Goal: Transaction & Acquisition: Purchase product/service

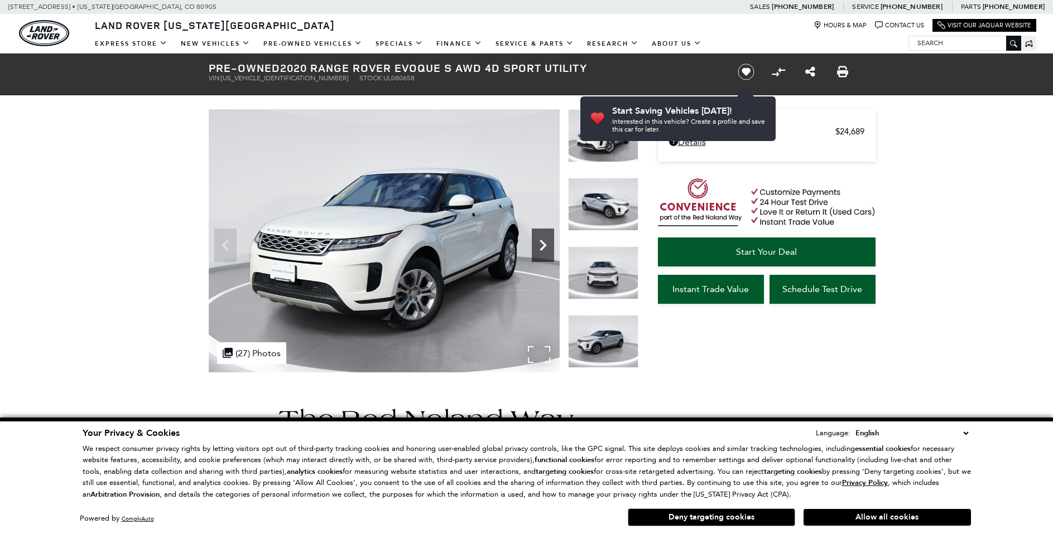
click at [534, 257] on div "Next" at bounding box center [543, 245] width 22 height 33
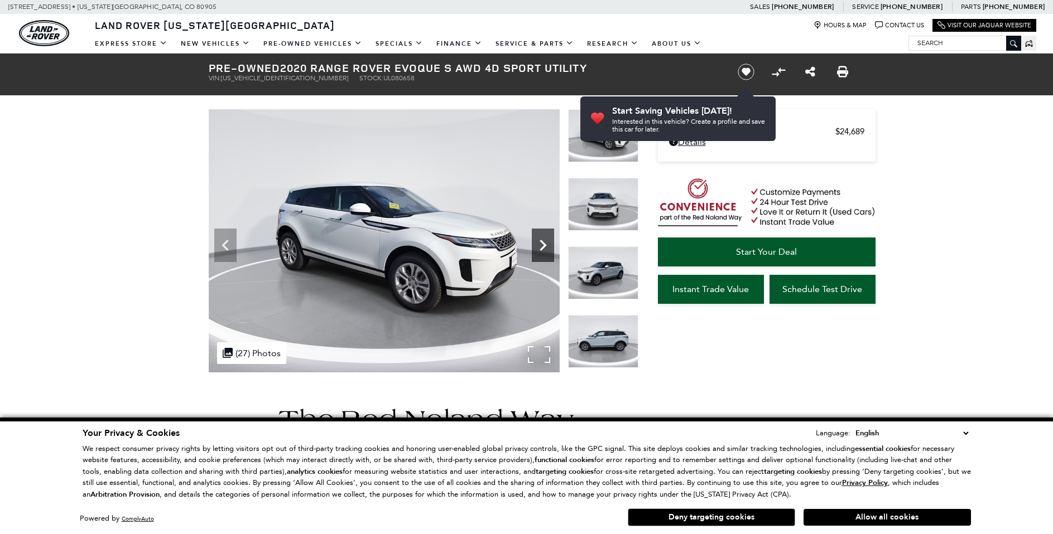
click at [542, 241] on icon "Next" at bounding box center [543, 245] width 22 height 22
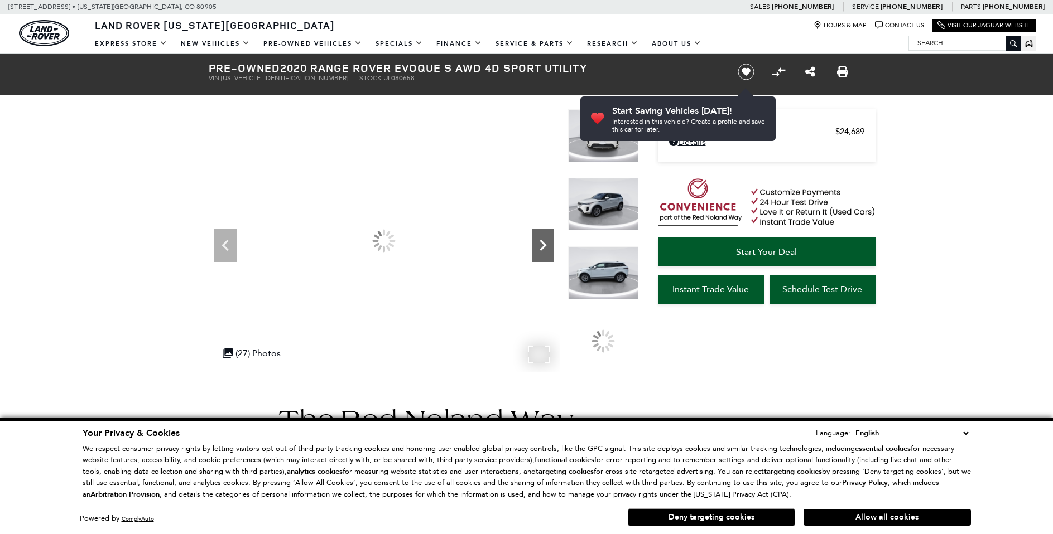
click at [542, 241] on icon "Next" at bounding box center [543, 245] width 22 height 22
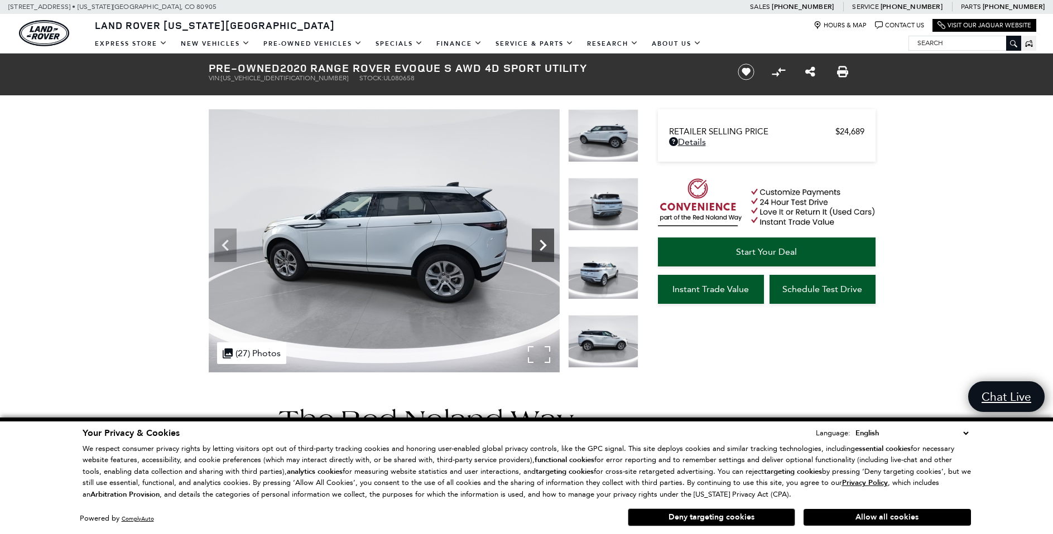
click at [551, 242] on icon "Next" at bounding box center [543, 245] width 22 height 22
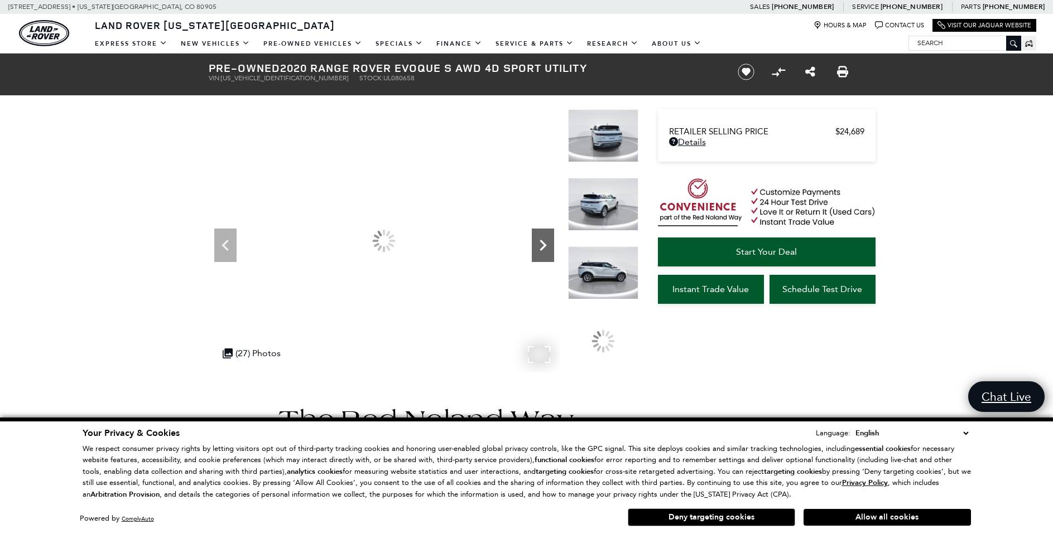
click at [551, 242] on icon "Next" at bounding box center [543, 245] width 22 height 22
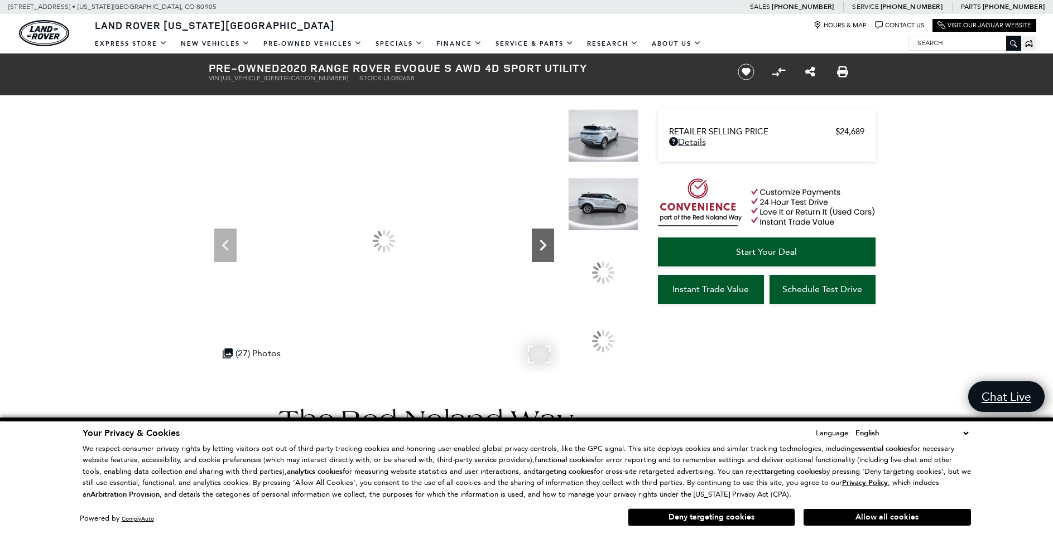
click at [551, 242] on icon "Next" at bounding box center [543, 245] width 22 height 22
click at [551, 240] on icon "Next" at bounding box center [543, 245] width 22 height 22
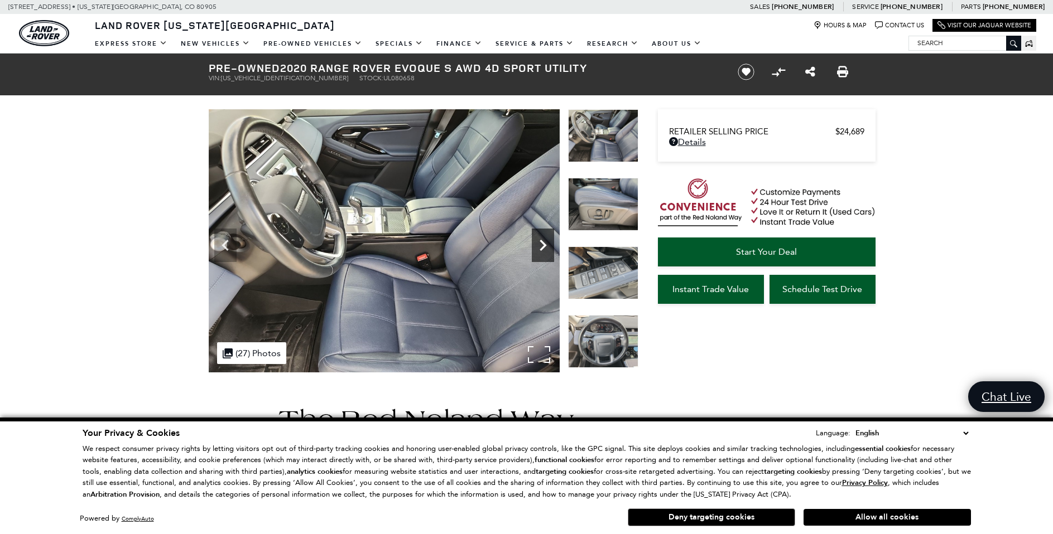
click at [551, 240] on icon "Next" at bounding box center [543, 245] width 22 height 22
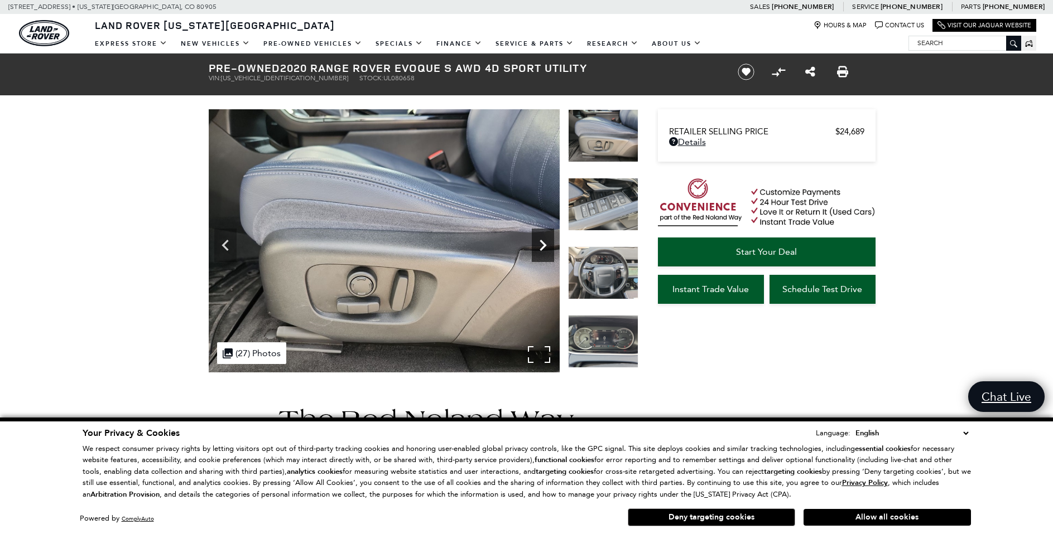
click at [551, 240] on icon "Next" at bounding box center [543, 245] width 22 height 22
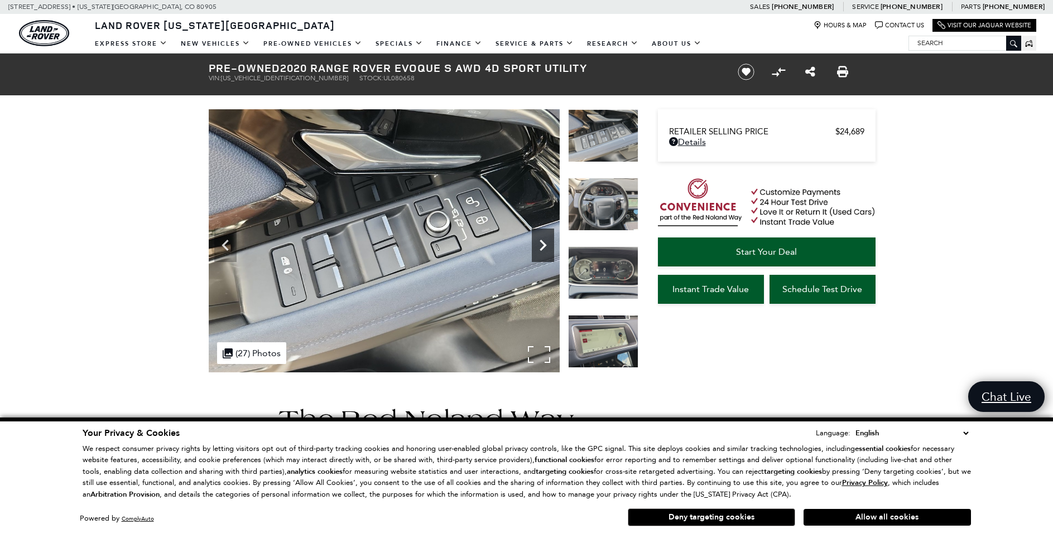
click at [552, 238] on icon "Next" at bounding box center [543, 245] width 22 height 22
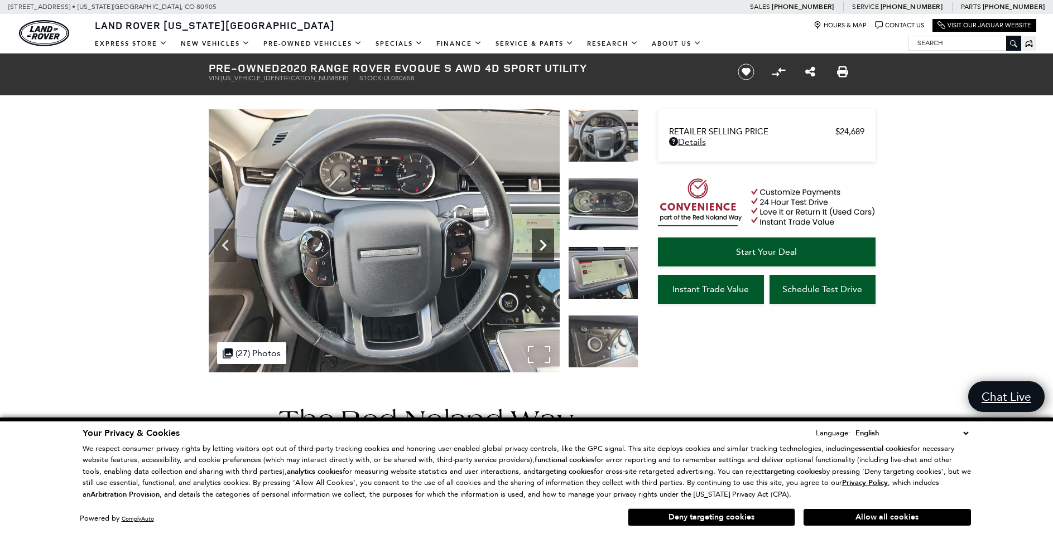
click at [547, 247] on icon "Next" at bounding box center [543, 245] width 22 height 22
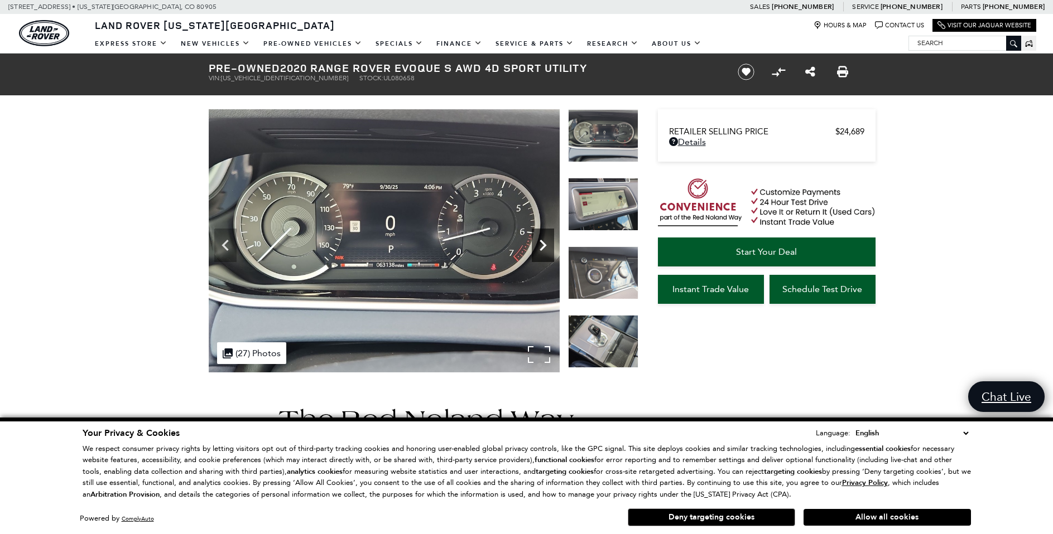
click at [547, 248] on icon "Next" at bounding box center [543, 245] width 22 height 22
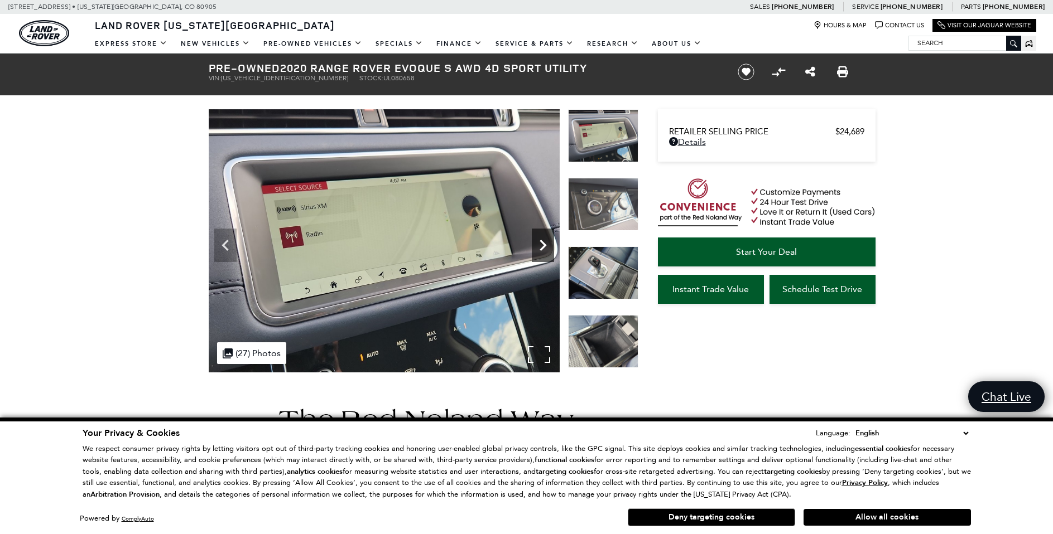
click at [547, 248] on icon "Next" at bounding box center [543, 245] width 22 height 22
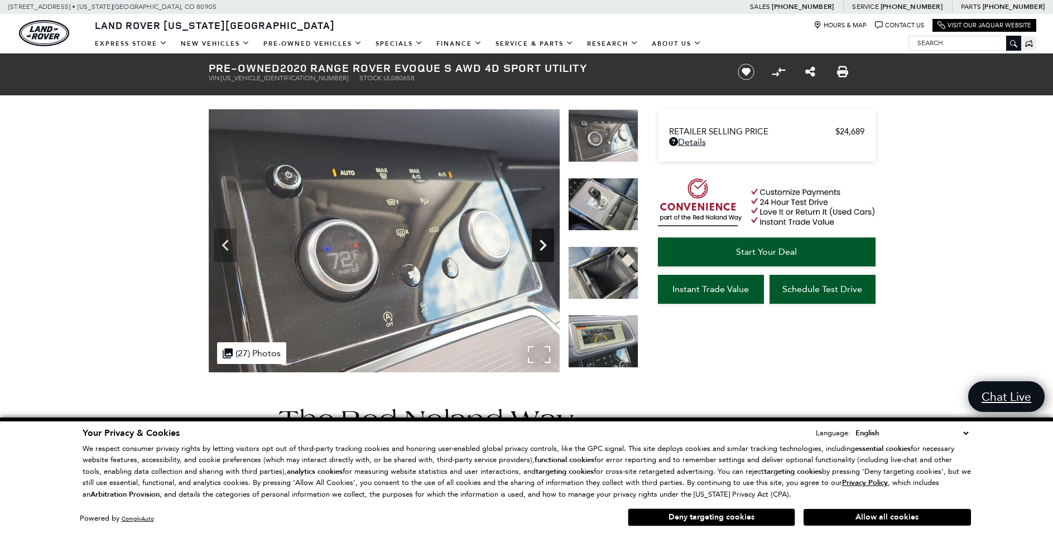
click at [547, 247] on icon "Next" at bounding box center [543, 245] width 22 height 22
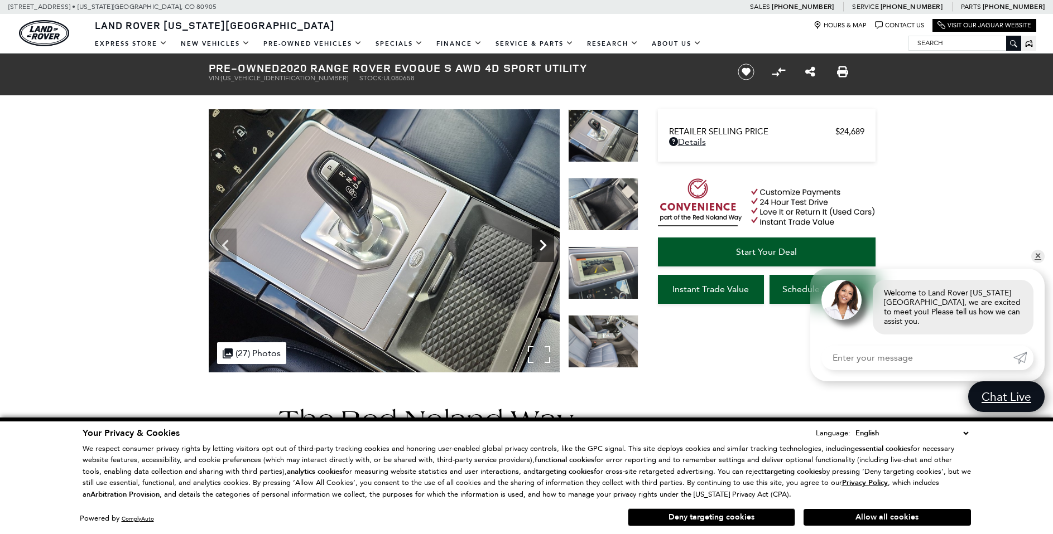
click at [547, 247] on icon "Next" at bounding box center [543, 245] width 22 height 22
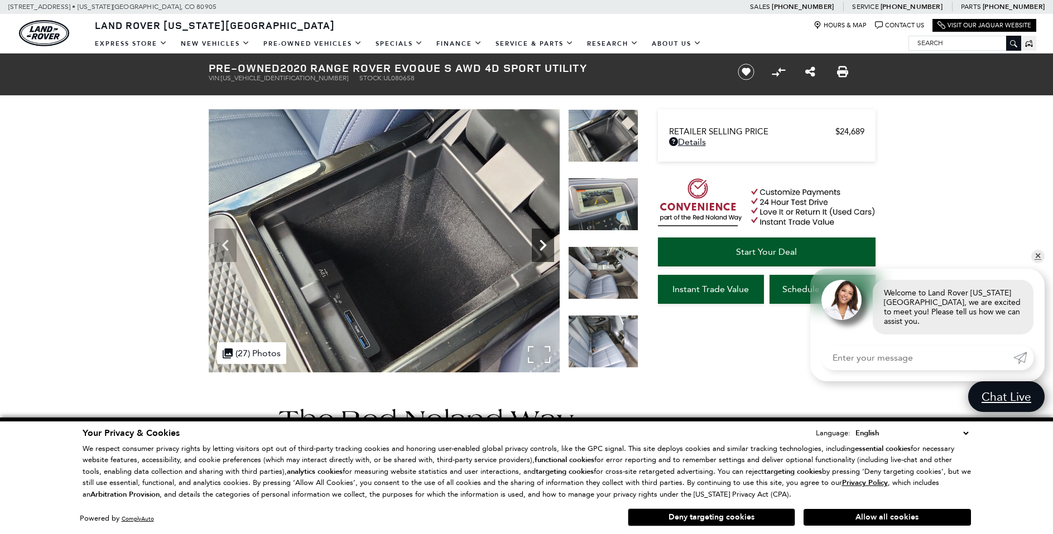
click at [547, 247] on icon "Next" at bounding box center [543, 245] width 22 height 22
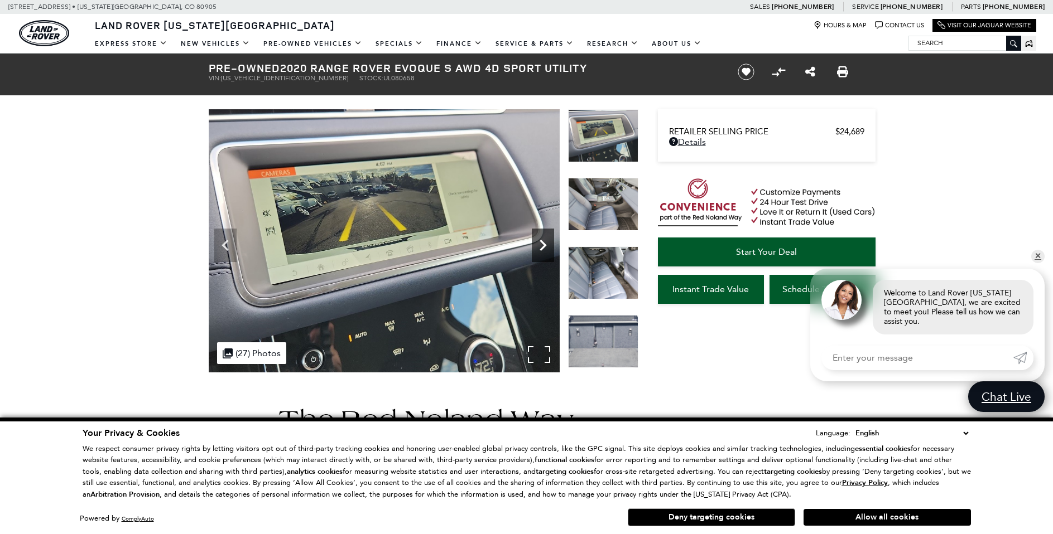
click at [547, 247] on icon "Next" at bounding box center [543, 245] width 22 height 22
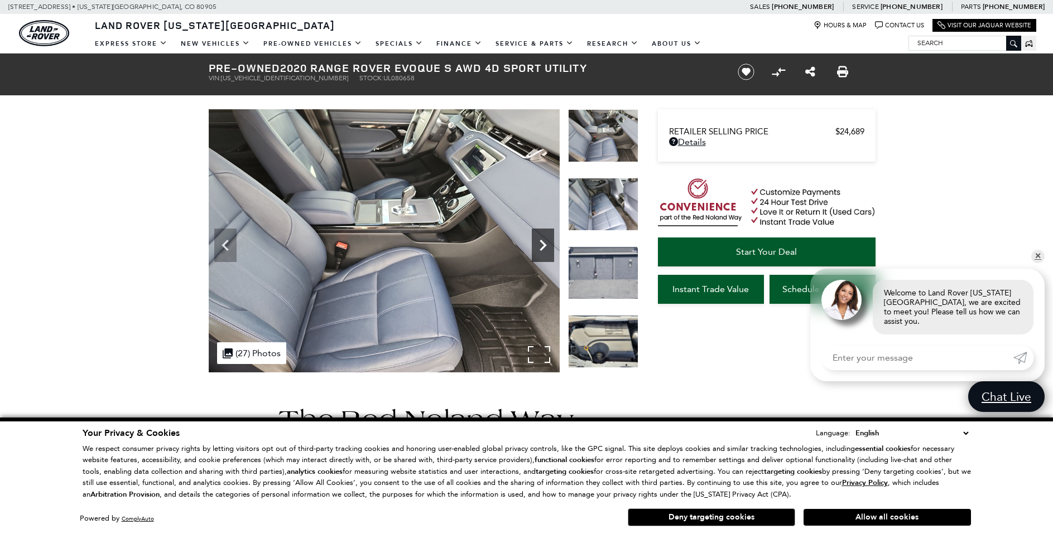
click at [547, 247] on icon "Next" at bounding box center [543, 245] width 22 height 22
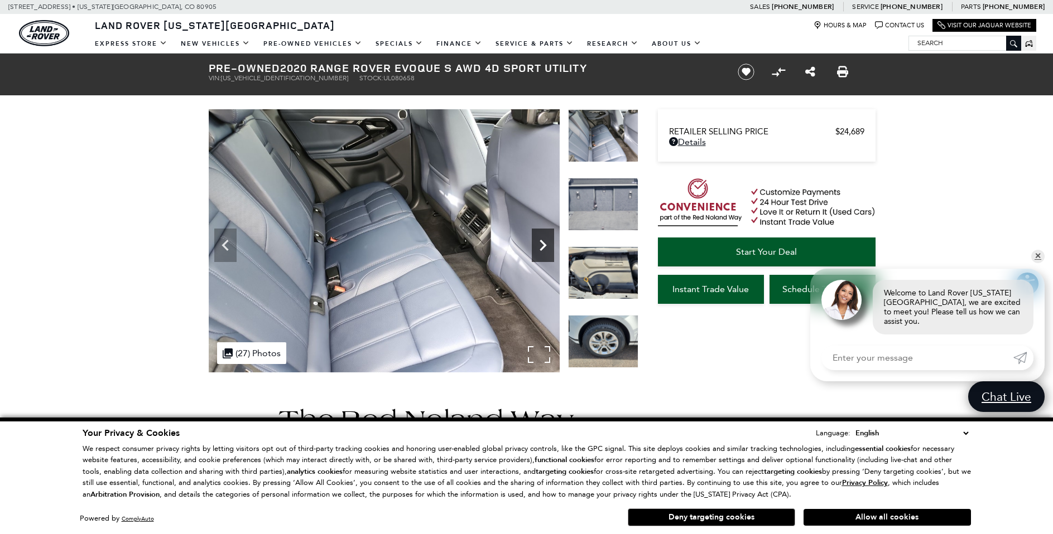
click at [547, 246] on icon "Next" at bounding box center [543, 245] width 22 height 22
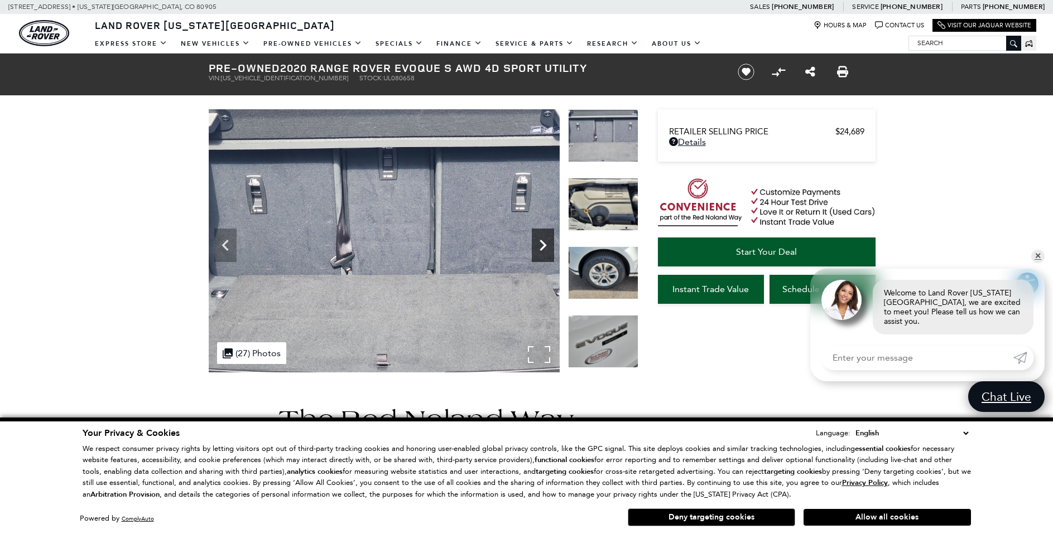
click at [547, 242] on icon "Next" at bounding box center [543, 245] width 22 height 22
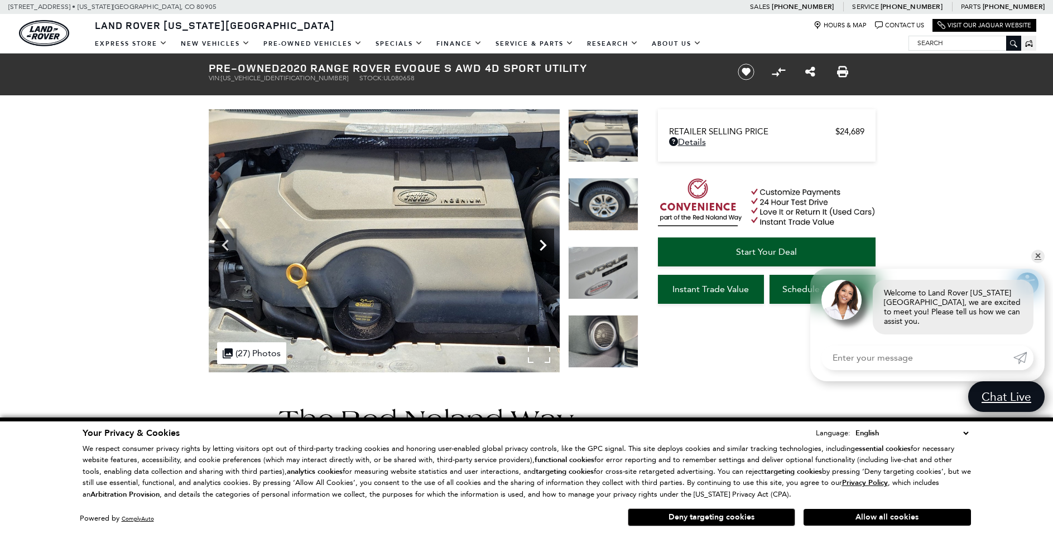
click at [547, 242] on icon "Next" at bounding box center [543, 245] width 22 height 22
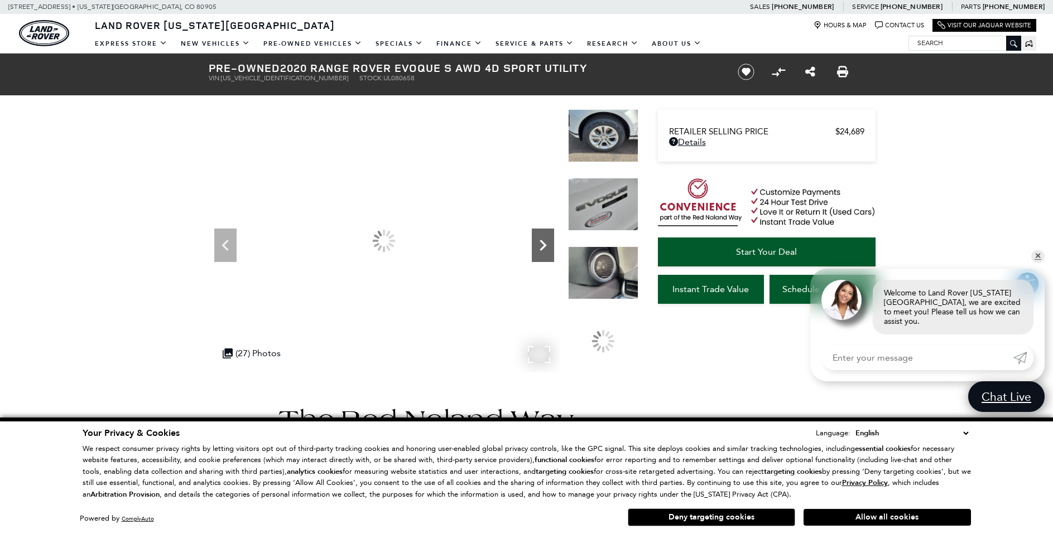
click at [547, 242] on icon "Next" at bounding box center [543, 245] width 22 height 22
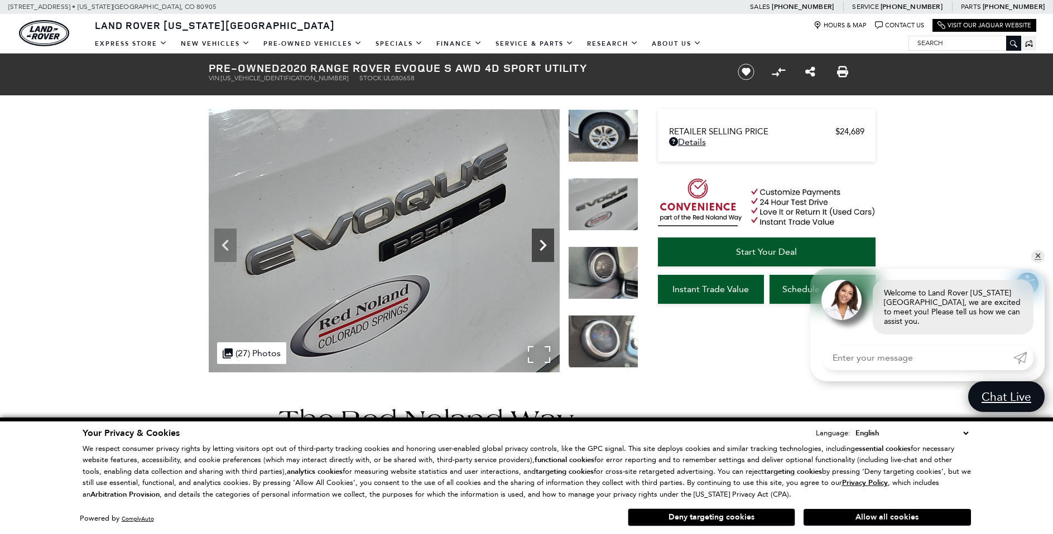
click at [547, 242] on icon "Next" at bounding box center [543, 245] width 22 height 22
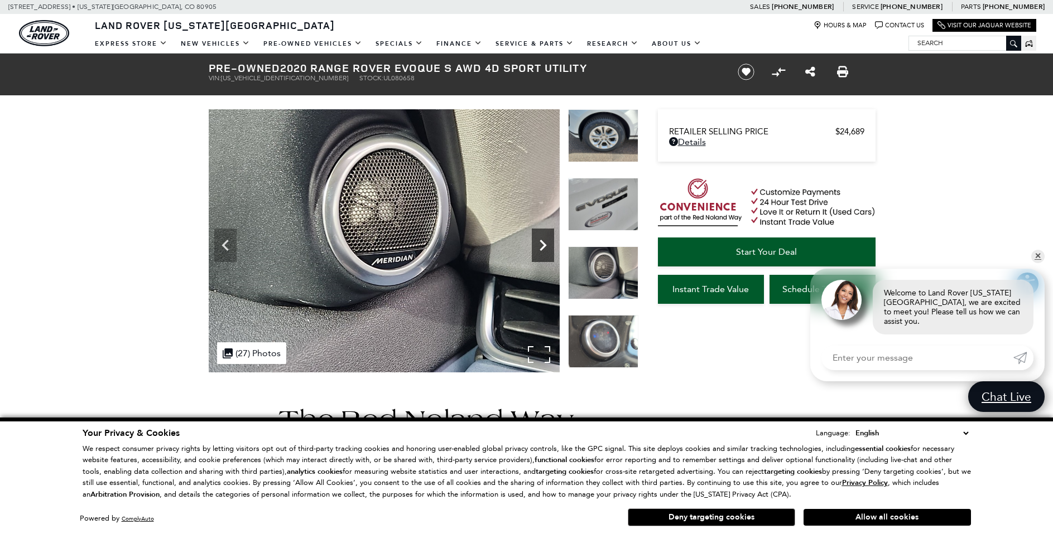
click at [547, 242] on icon "Next" at bounding box center [543, 245] width 22 height 22
